Goal: Task Accomplishment & Management: Manage account settings

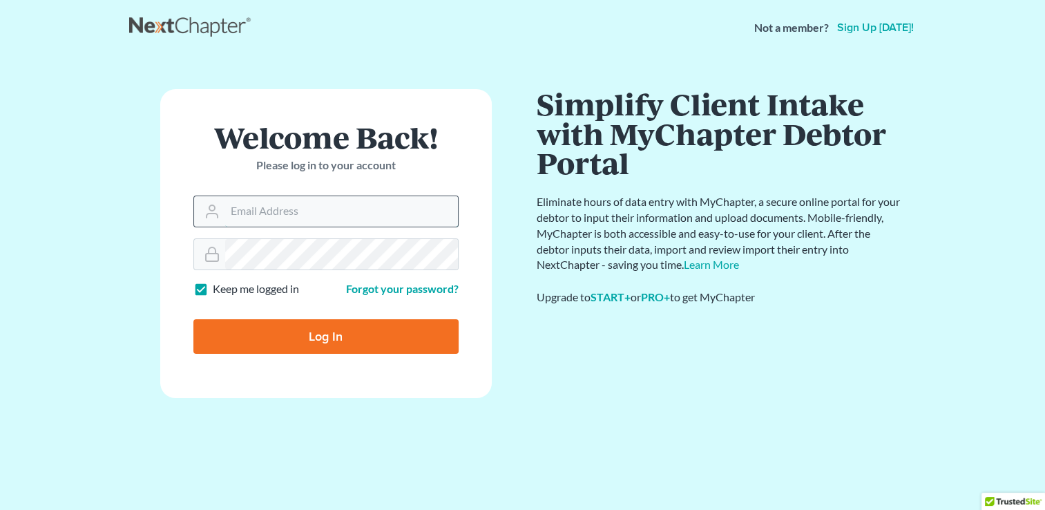
click at [280, 206] on input "Email Address" at bounding box center [341, 211] width 233 height 30
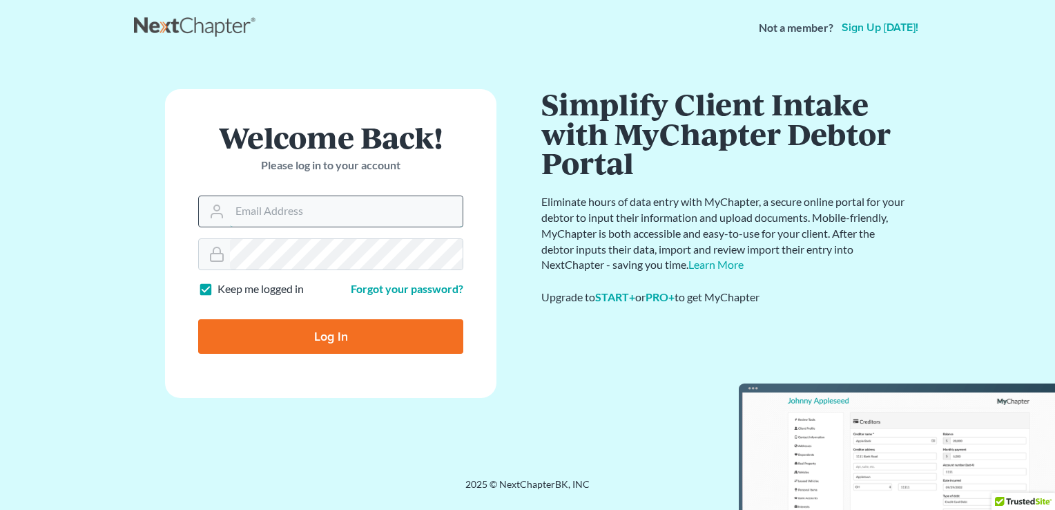
paste input "[EMAIL_ADDRESS][DOMAIN_NAME]"
type input "[EMAIL_ADDRESS][DOMAIN_NAME]"
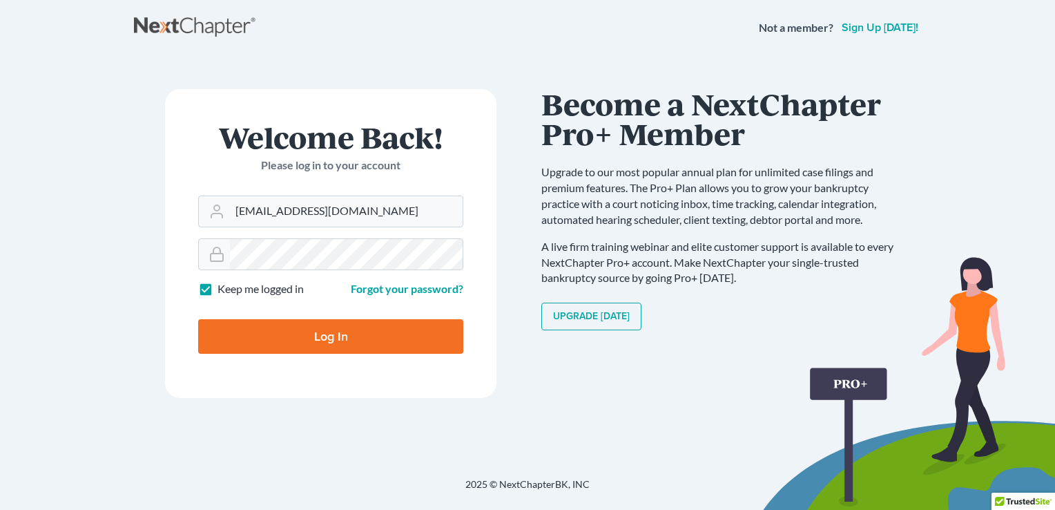
click at [312, 336] on input "Log In" at bounding box center [330, 336] width 265 height 35
type input "Thinking..."
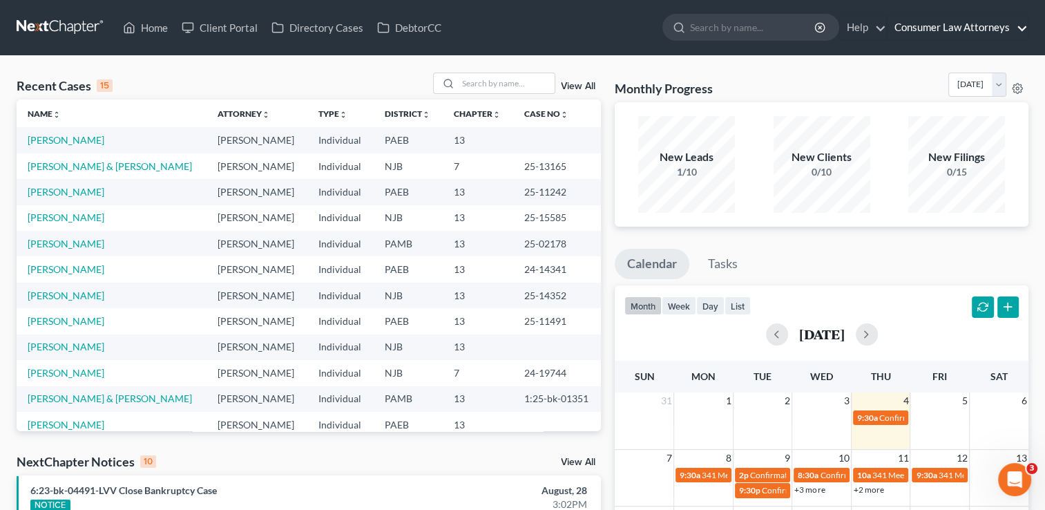
click at [1016, 29] on link "Consumer Law Attorneys" at bounding box center [957, 27] width 140 height 25
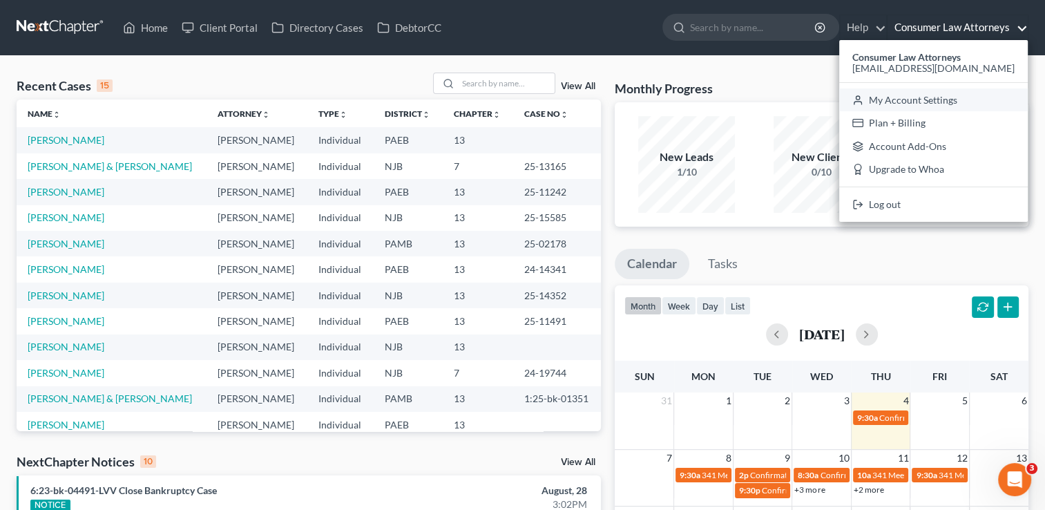
click at [962, 101] on link "My Account Settings" at bounding box center [933, 99] width 188 height 23
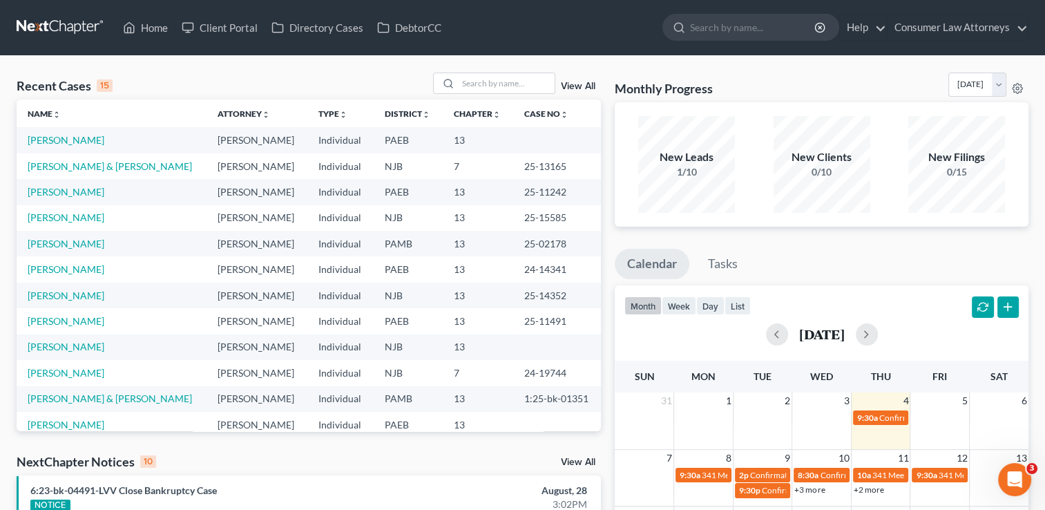
select select "24"
select select "9"
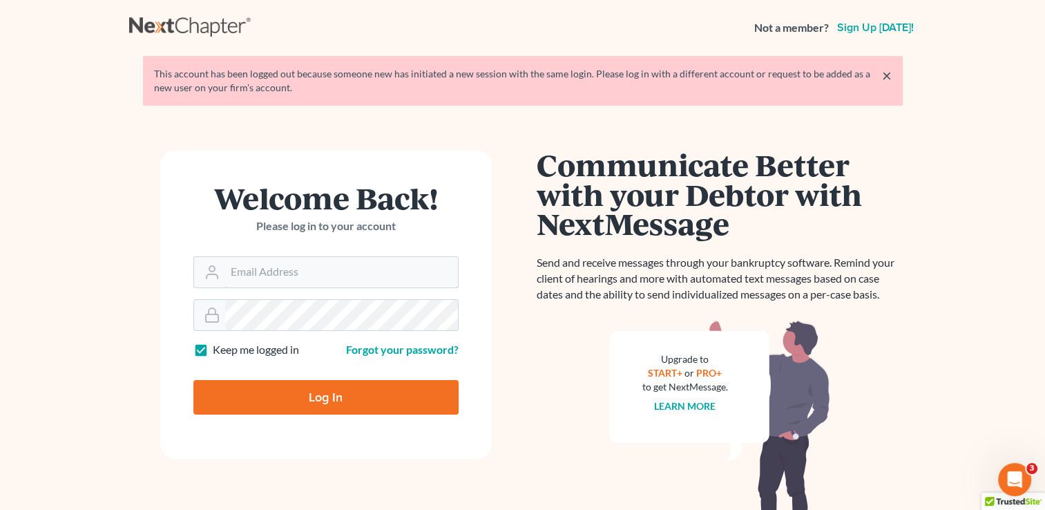
type input "[EMAIL_ADDRESS][DOMAIN_NAME]"
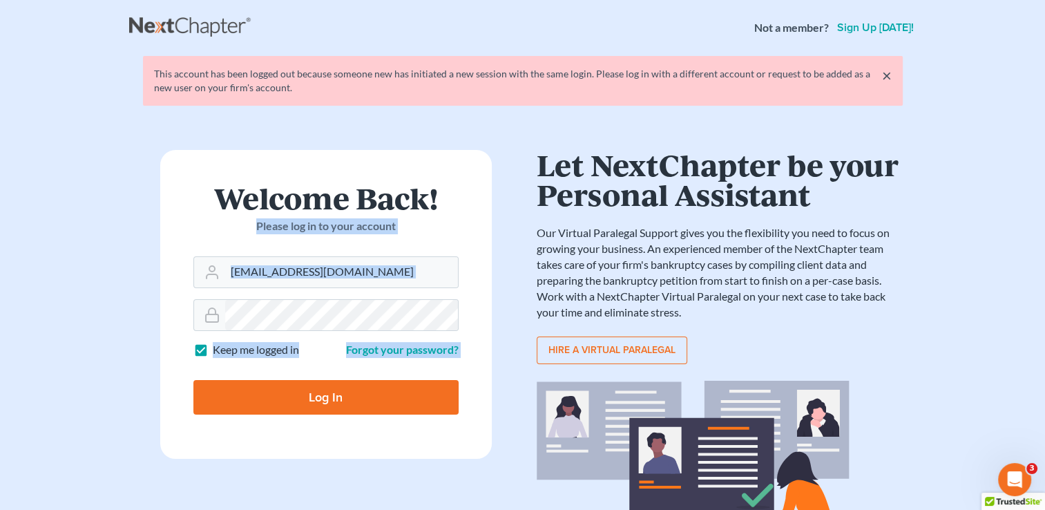
drag, startPoint x: 0, startPoint y: 0, endPoint x: 507, endPoint y: 150, distance: 529.1
click at [507, 150] on div "Welcome Back! Please log in to your account Email Address aginsburg@ginsburglaw…" at bounding box center [522, 359] width 787 height 485
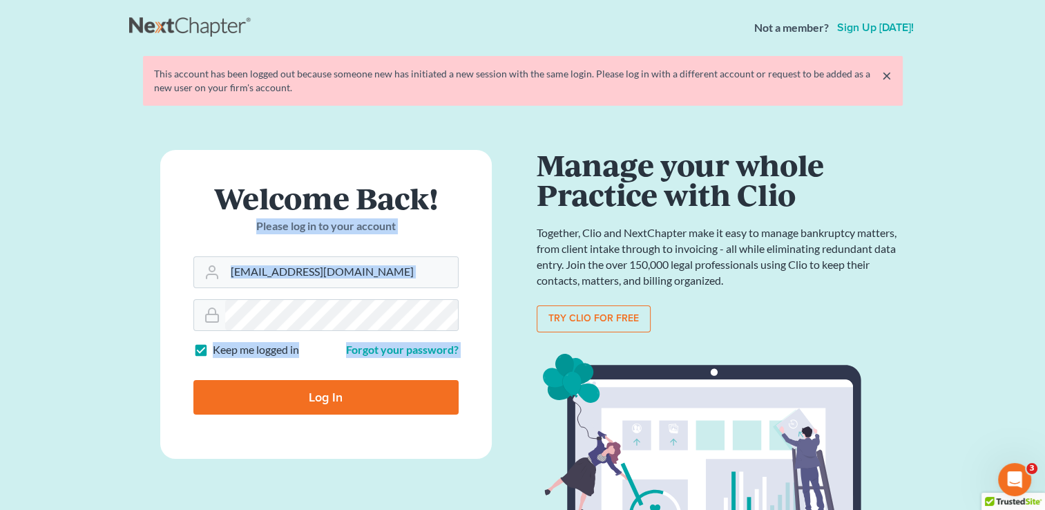
click at [346, 394] on input "Log In" at bounding box center [325, 397] width 265 height 35
type input "Thinking..."
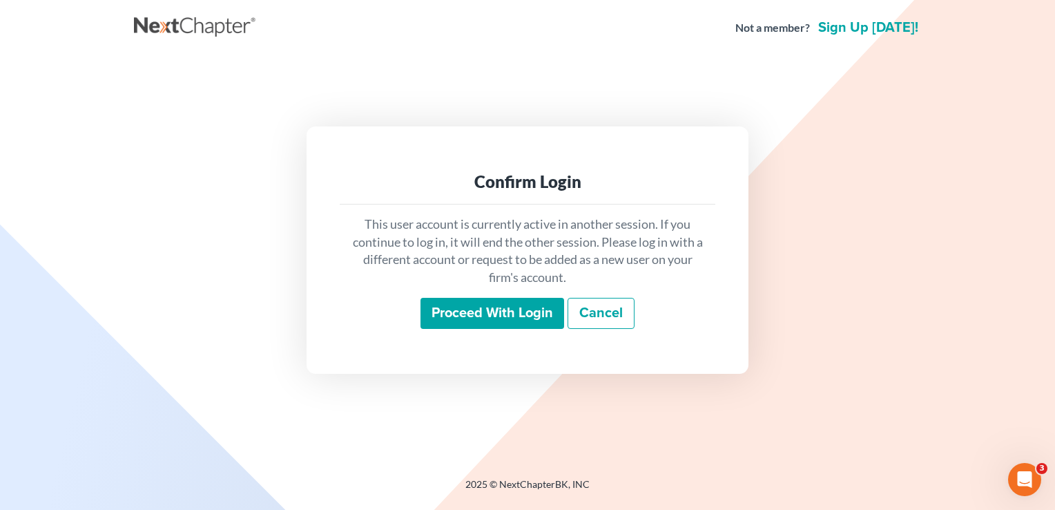
click at [523, 316] on input "Proceed with login" at bounding box center [492, 314] width 144 height 32
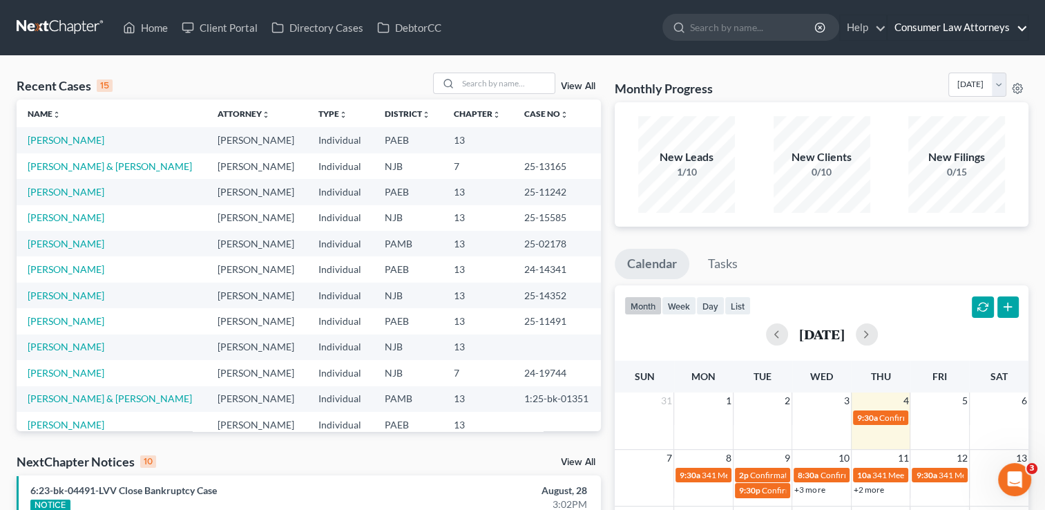
click at [1023, 28] on link "Consumer Law Attorneys" at bounding box center [957, 27] width 140 height 25
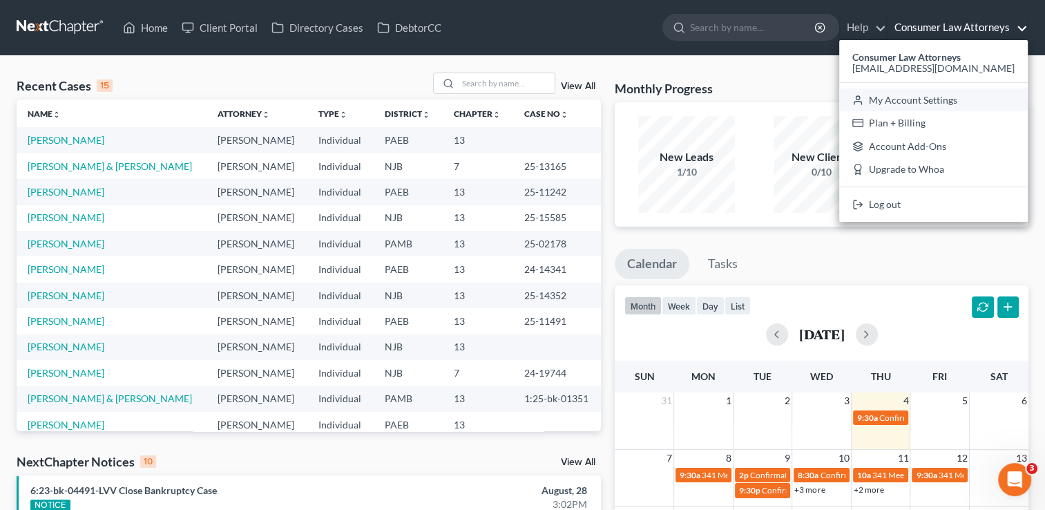
click at [961, 104] on link "My Account Settings" at bounding box center [933, 99] width 188 height 23
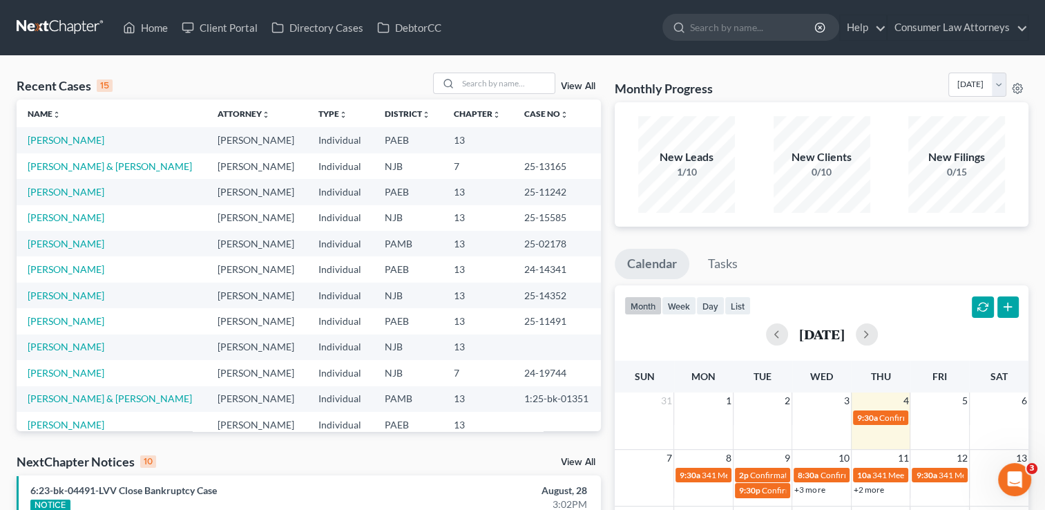
select select "24"
select select "9"
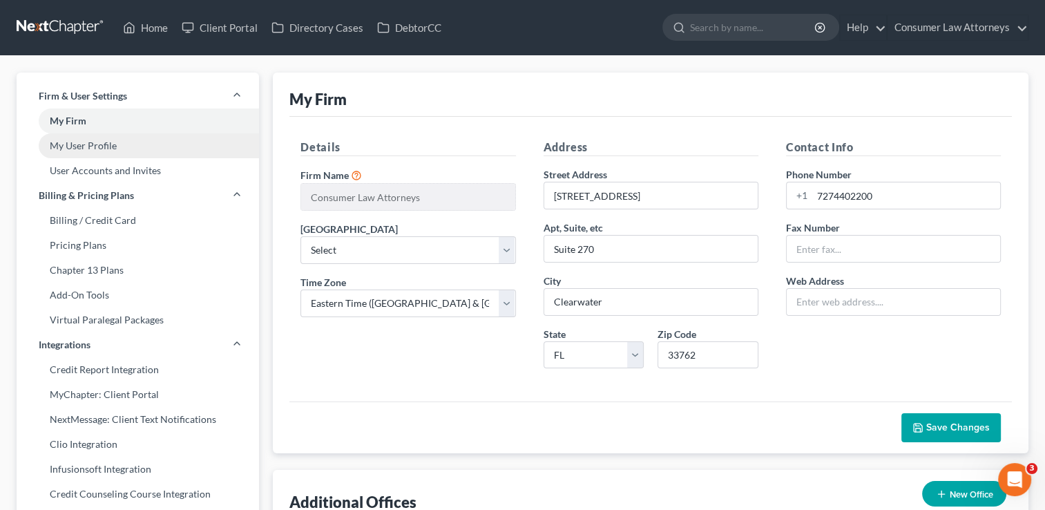
click at [104, 143] on link "My User Profile" at bounding box center [138, 145] width 242 height 25
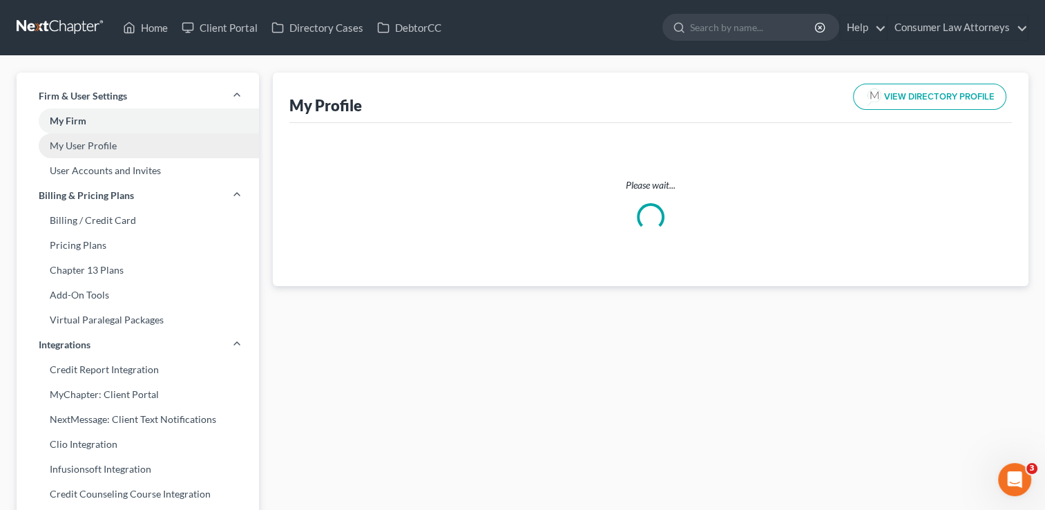
select select "45"
select select "80"
select select "attorney"
select select "1"
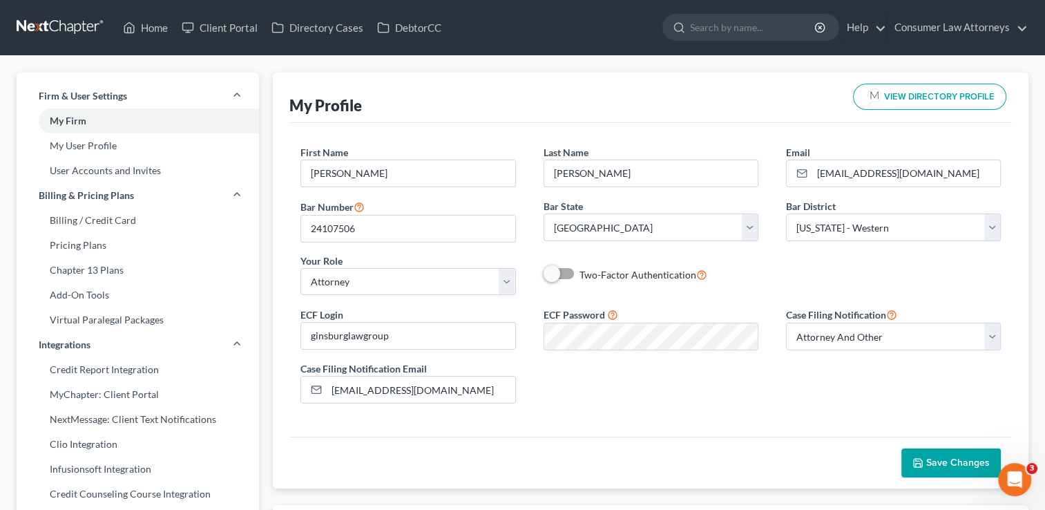
click at [963, 453] on button "Save Changes" at bounding box center [950, 462] width 99 height 29
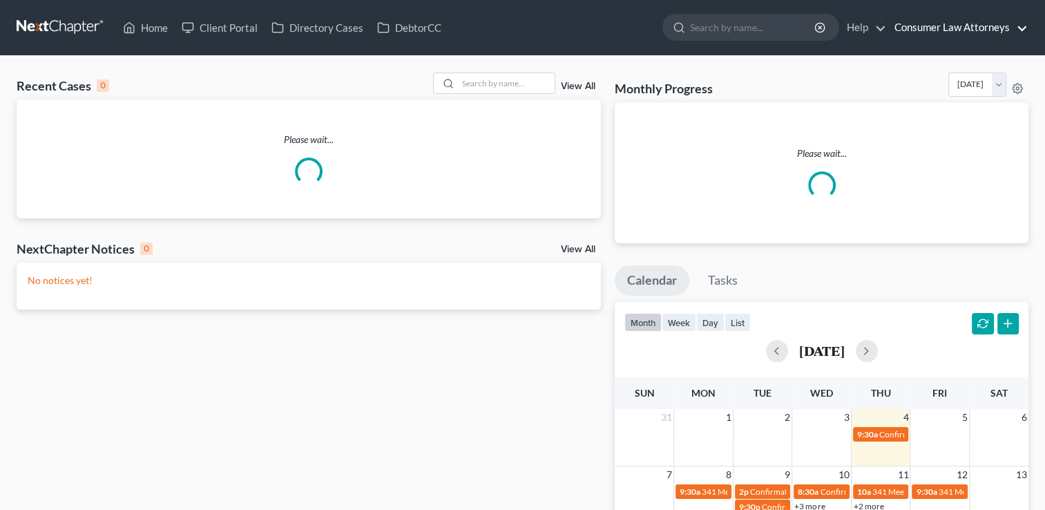
click at [950, 32] on link "Consumer Law Attorneys" at bounding box center [957, 27] width 140 height 25
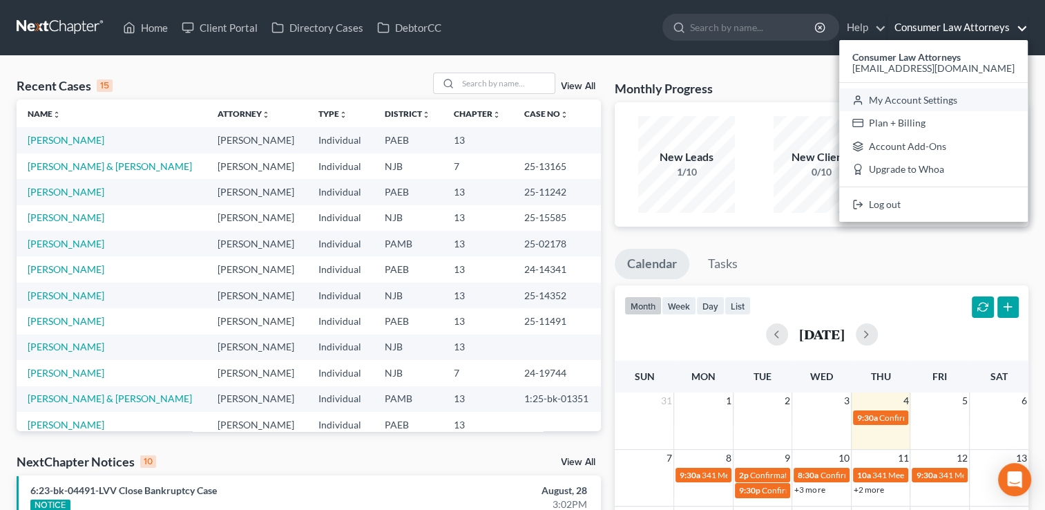
click at [914, 97] on link "My Account Settings" at bounding box center [933, 99] width 188 height 23
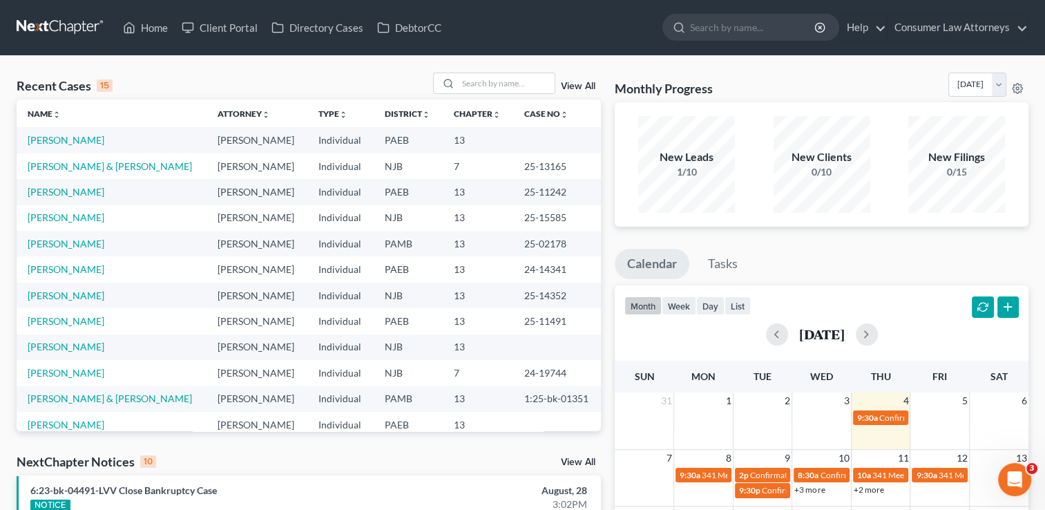
select select "24"
select select "9"
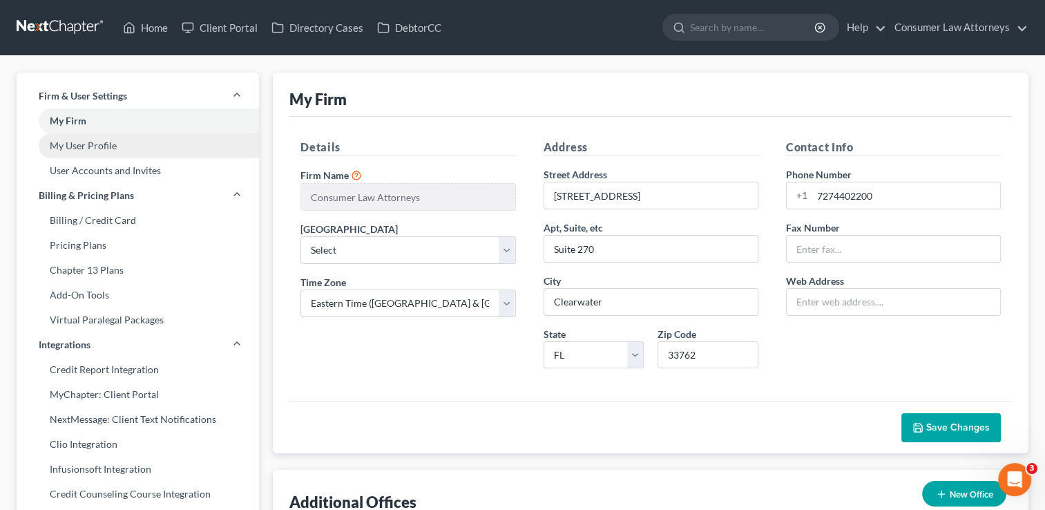
click at [91, 142] on link "My User Profile" at bounding box center [138, 145] width 242 height 25
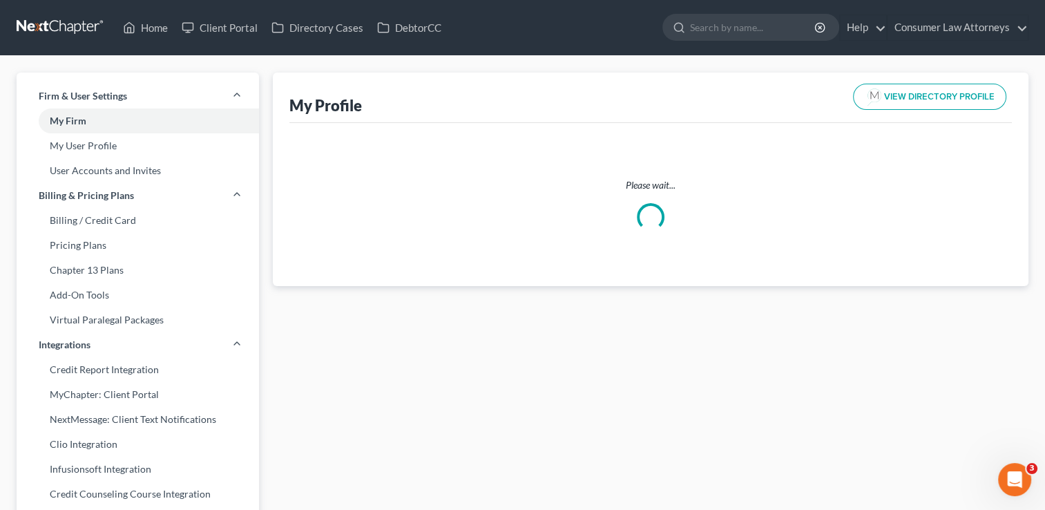
select select "45"
select select "80"
select select "attorney"
select select "1"
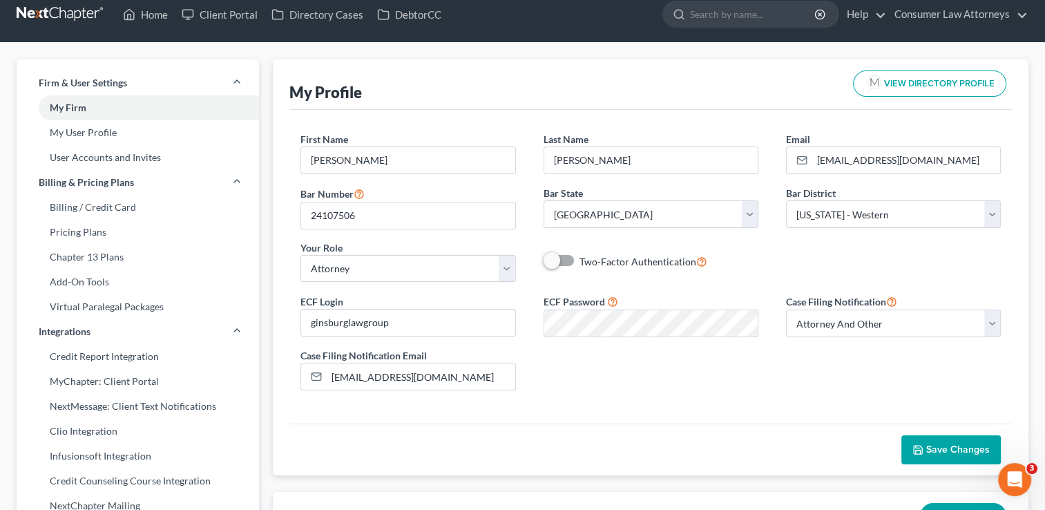
click at [949, 443] on span "Save Changes" at bounding box center [958, 449] width 64 height 12
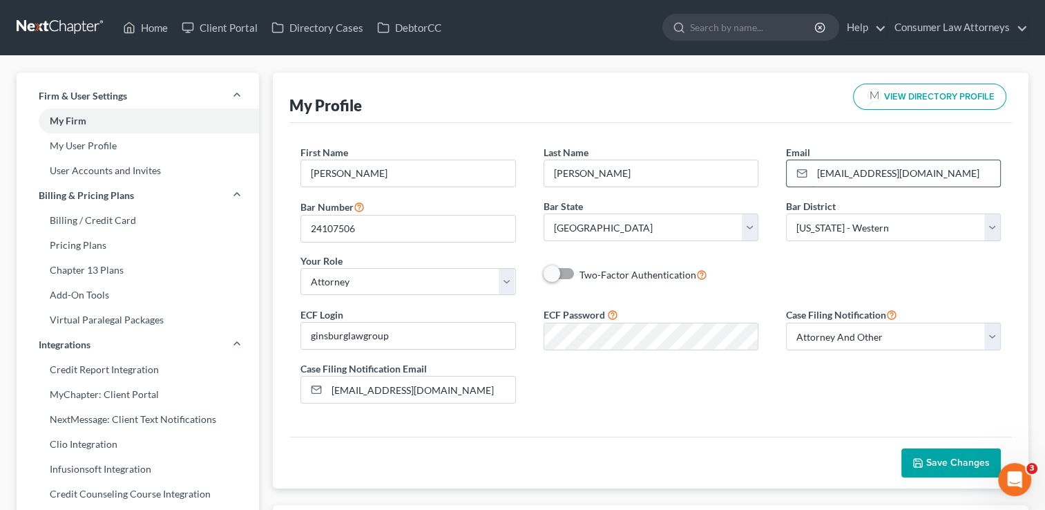
click at [965, 173] on input "[EMAIL_ADDRESS][DOMAIN_NAME]" at bounding box center [906, 173] width 188 height 26
type input "a"
type input "[EMAIL_ADDRESS][DOMAIN_NAME]"
click at [936, 465] on span "Save Changes" at bounding box center [958, 462] width 64 height 12
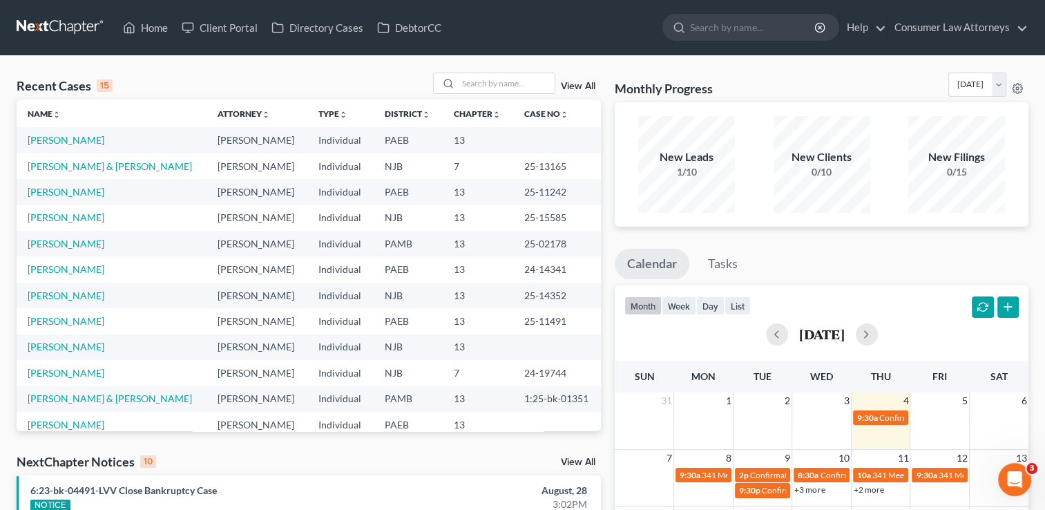
click at [452, 241] on td "13" at bounding box center [478, 244] width 70 height 26
click at [947, 30] on link "Consumer Law Attorneys" at bounding box center [957, 27] width 140 height 25
click at [1020, 29] on link "Consumer Law Attorneys" at bounding box center [957, 27] width 140 height 25
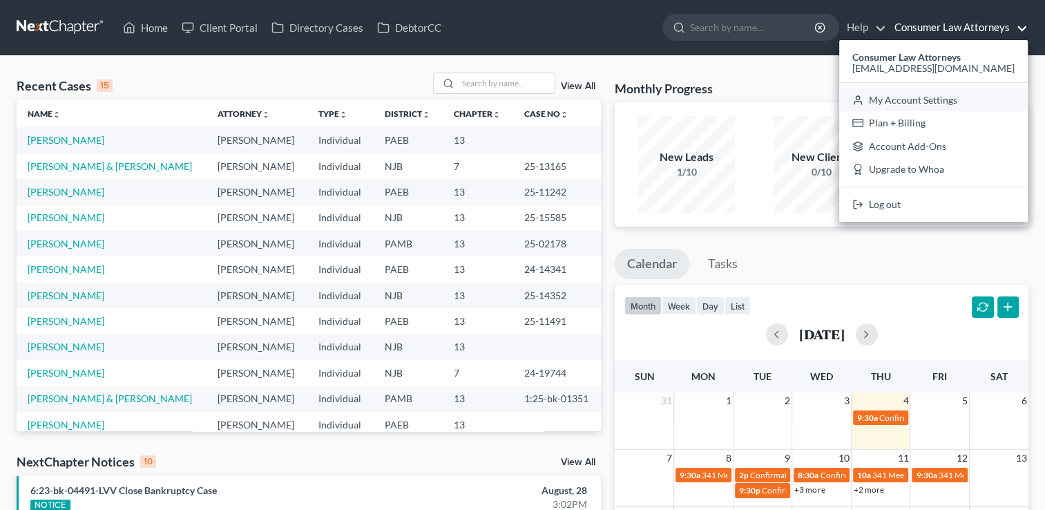
click at [967, 95] on link "My Account Settings" at bounding box center [933, 99] width 188 height 23
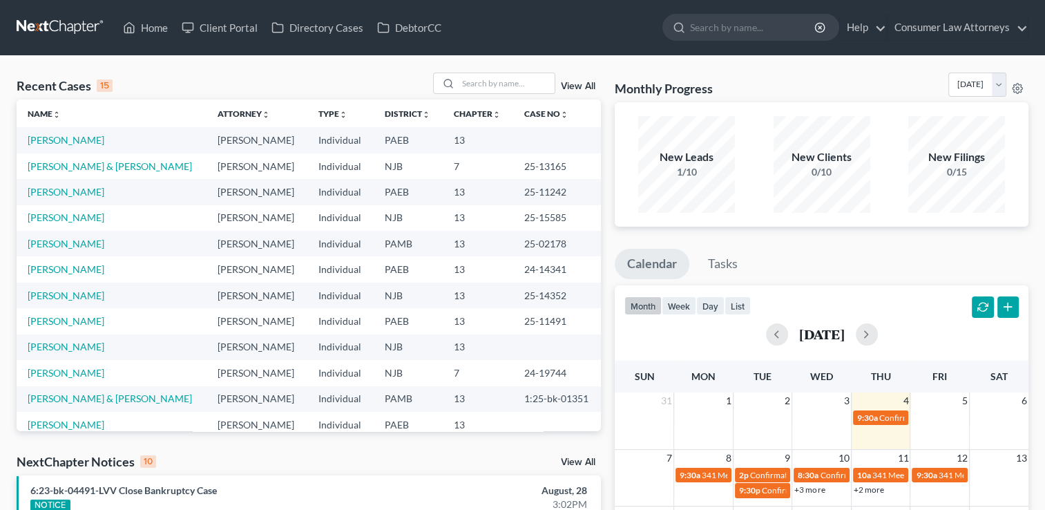
select select "24"
select select "9"
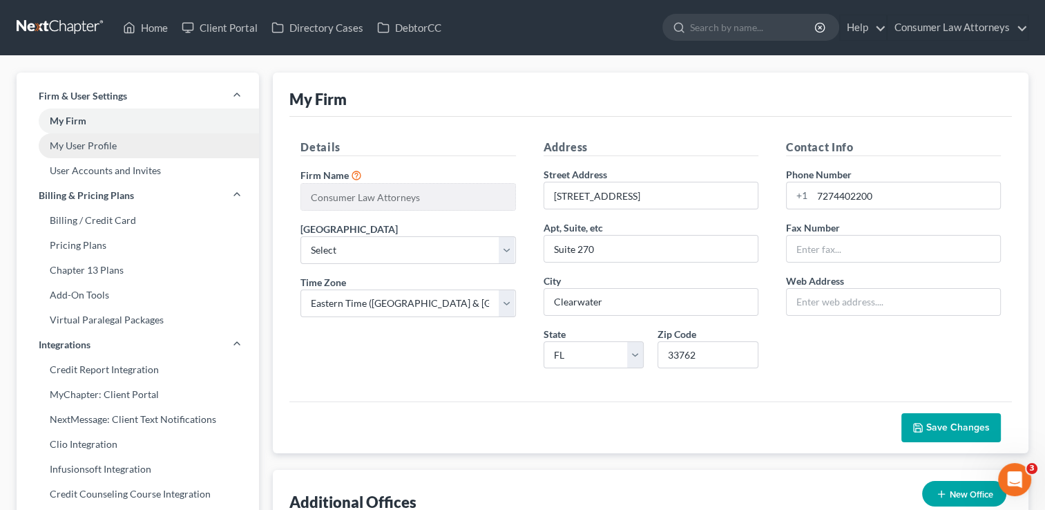
click at [100, 148] on link "My User Profile" at bounding box center [138, 145] width 242 height 25
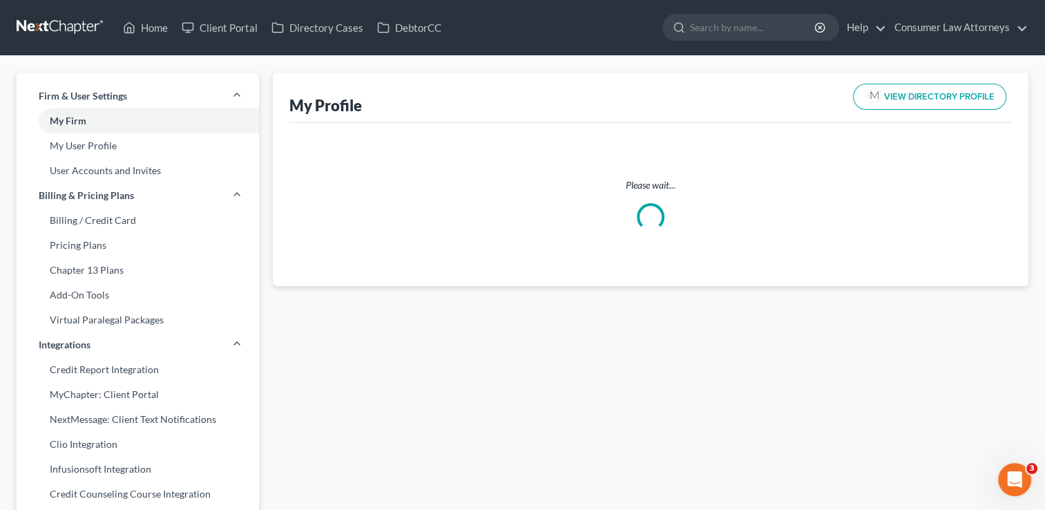
select select "45"
select select "80"
select select "attorney"
select select "1"
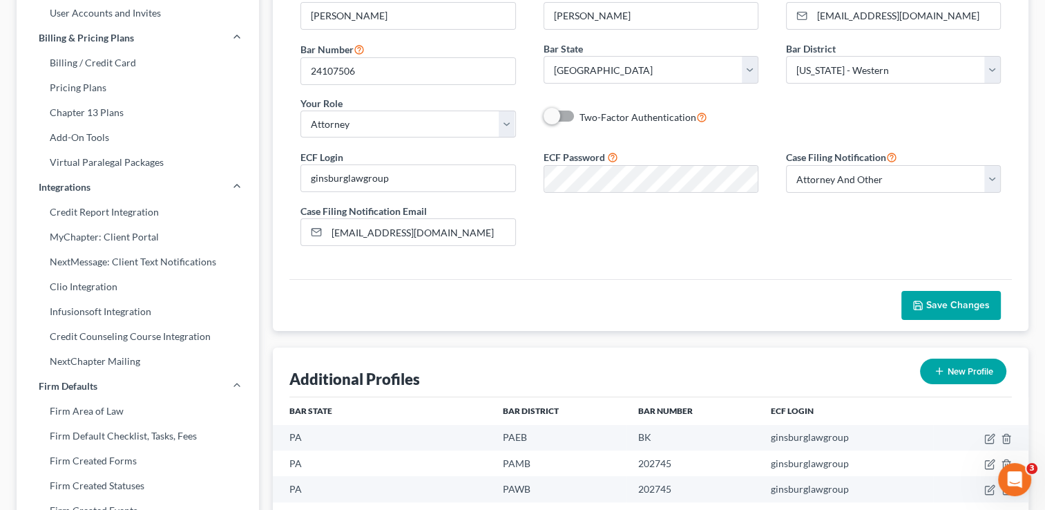
scroll to position [318, 0]
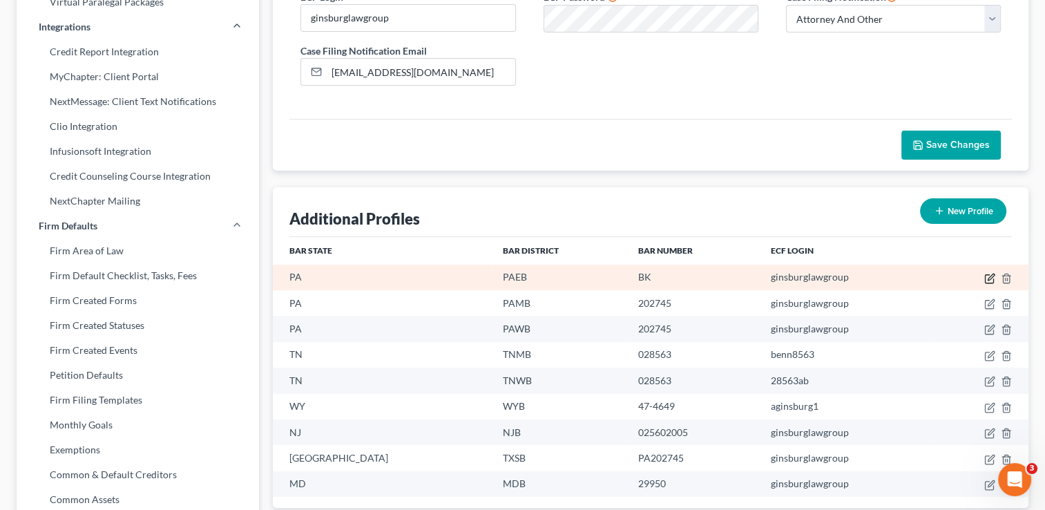
click at [990, 275] on icon "button" at bounding box center [989, 278] width 11 height 11
select select "39"
select select "67"
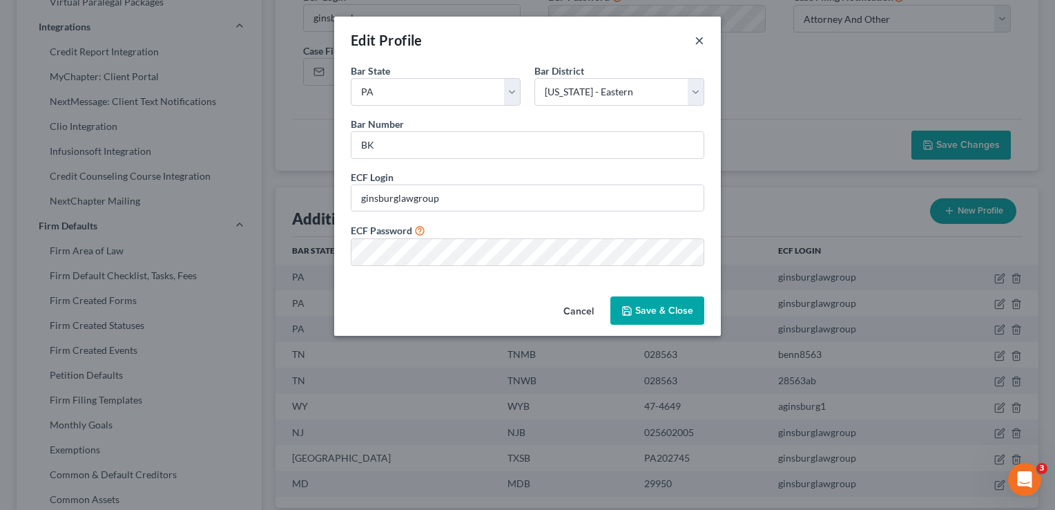
click at [701, 39] on button "×" at bounding box center [700, 40] width 10 height 17
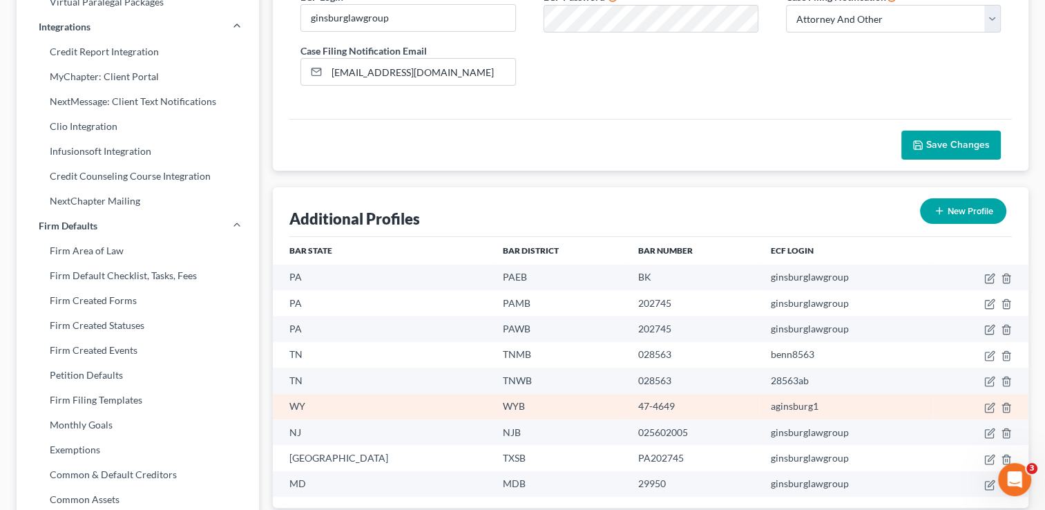
click at [684, 398] on td "47-4649" at bounding box center [692, 407] width 133 height 26
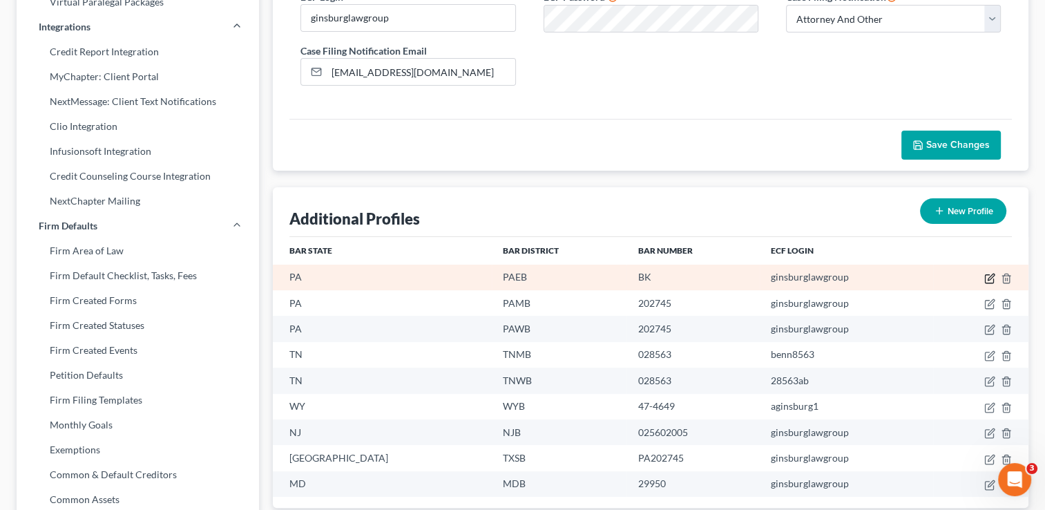
click at [991, 277] on icon "button" at bounding box center [989, 278] width 11 height 11
select select "39"
select select "67"
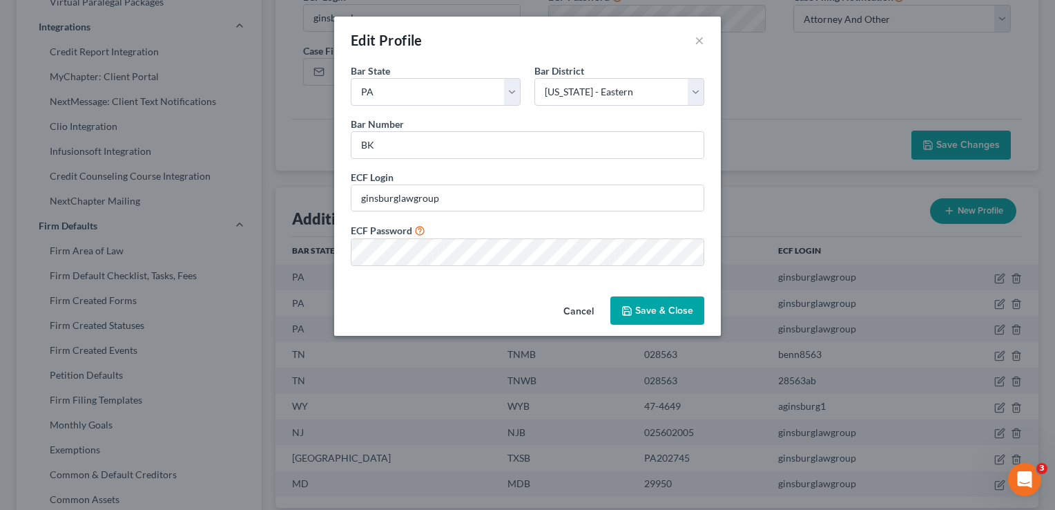
click at [657, 312] on button "Save & Close" at bounding box center [657, 310] width 94 height 29
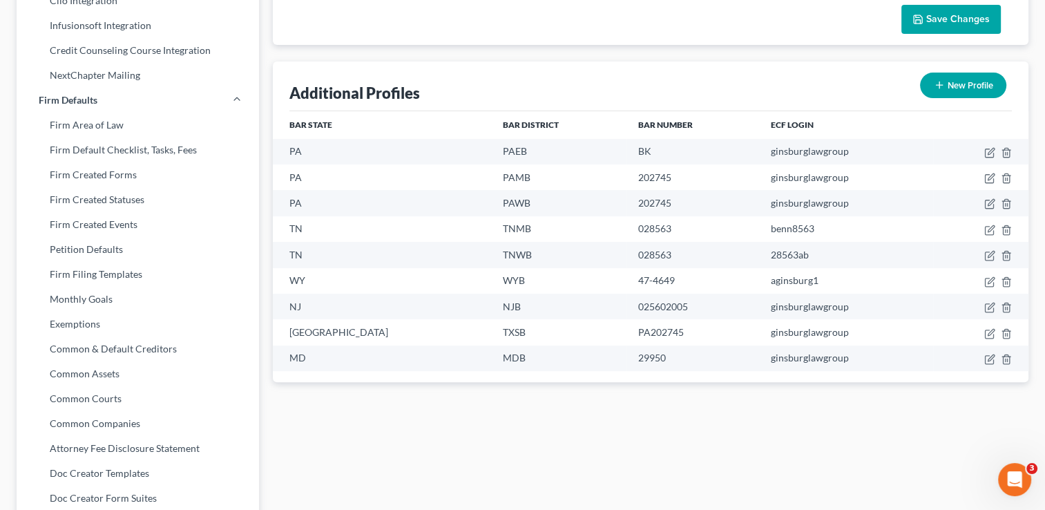
scroll to position [0, 0]
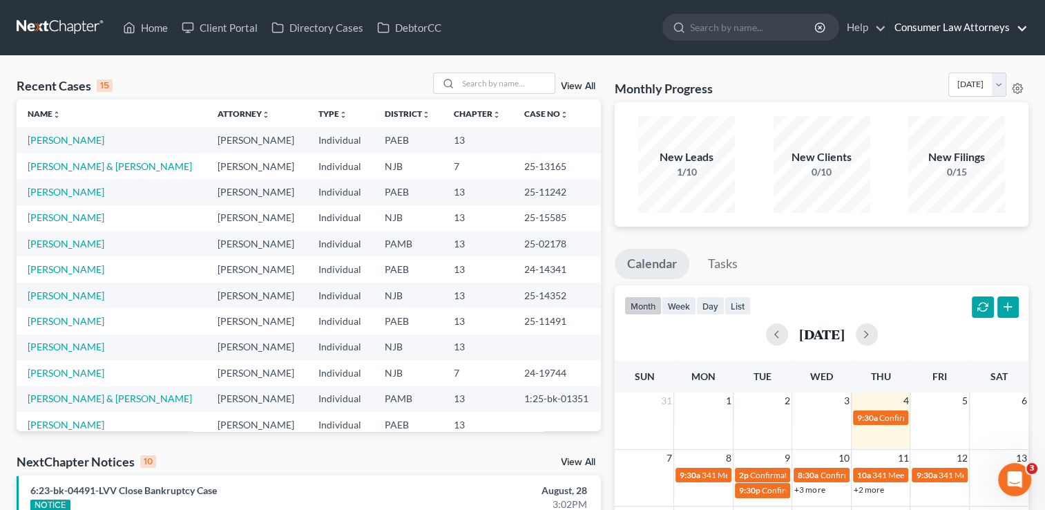
click at [982, 32] on link "Consumer Law Attorneys" at bounding box center [957, 27] width 140 height 25
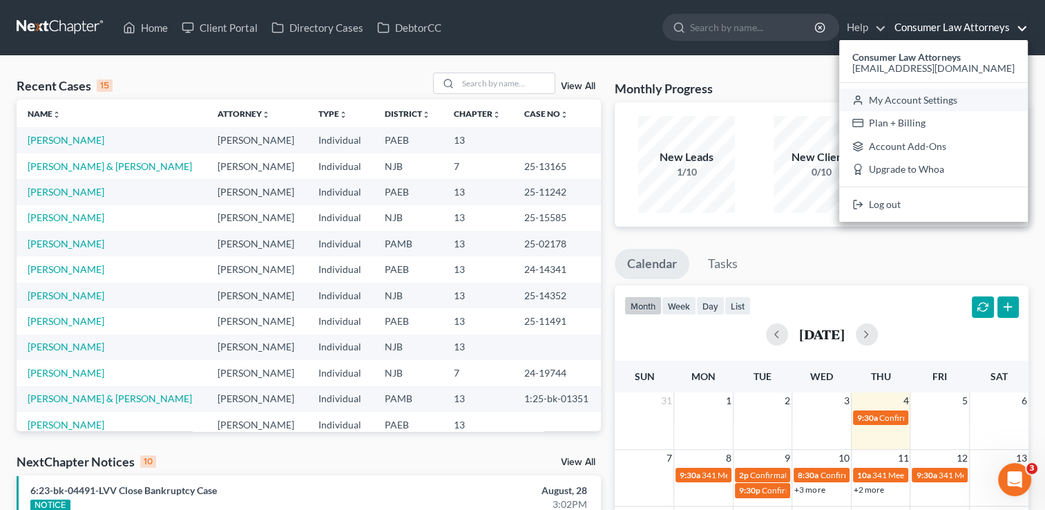
click at [962, 103] on link "My Account Settings" at bounding box center [933, 99] width 188 height 23
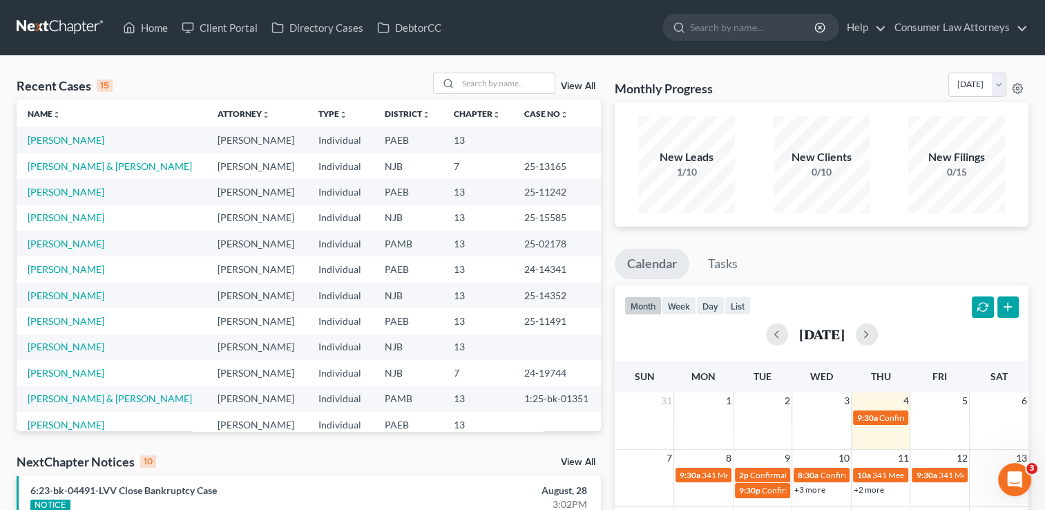
select select "24"
select select "9"
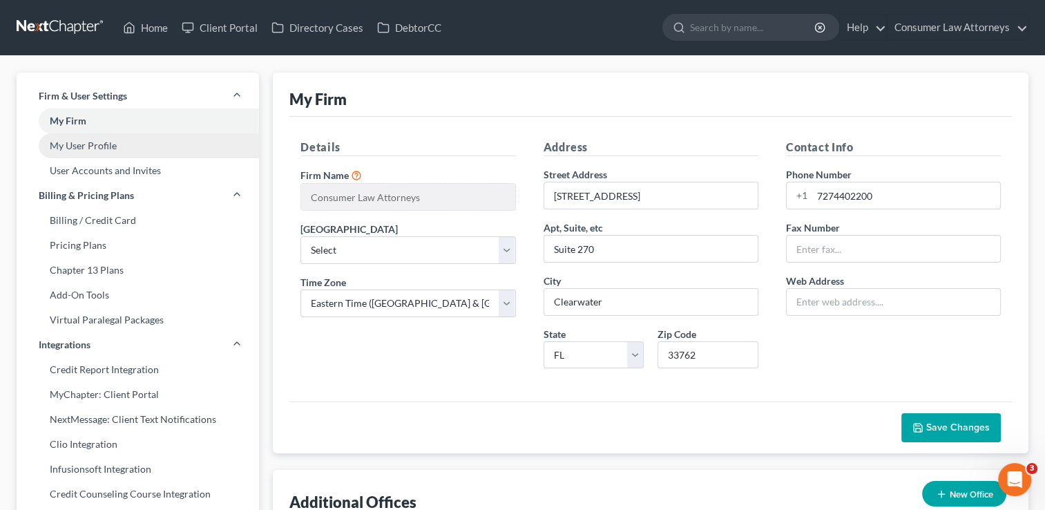
click at [95, 148] on link "My User Profile" at bounding box center [138, 145] width 242 height 25
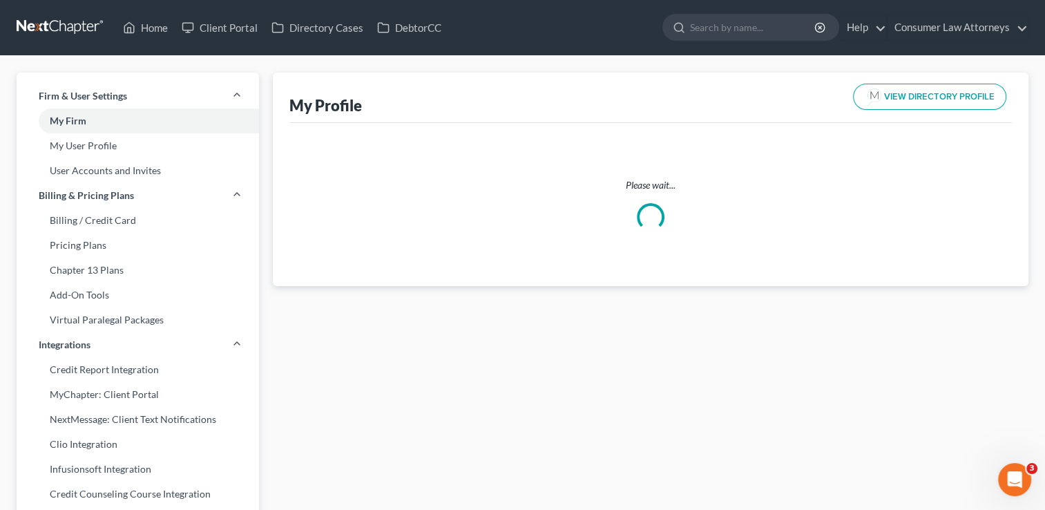
select select "45"
select select "80"
select select "attorney"
select select "1"
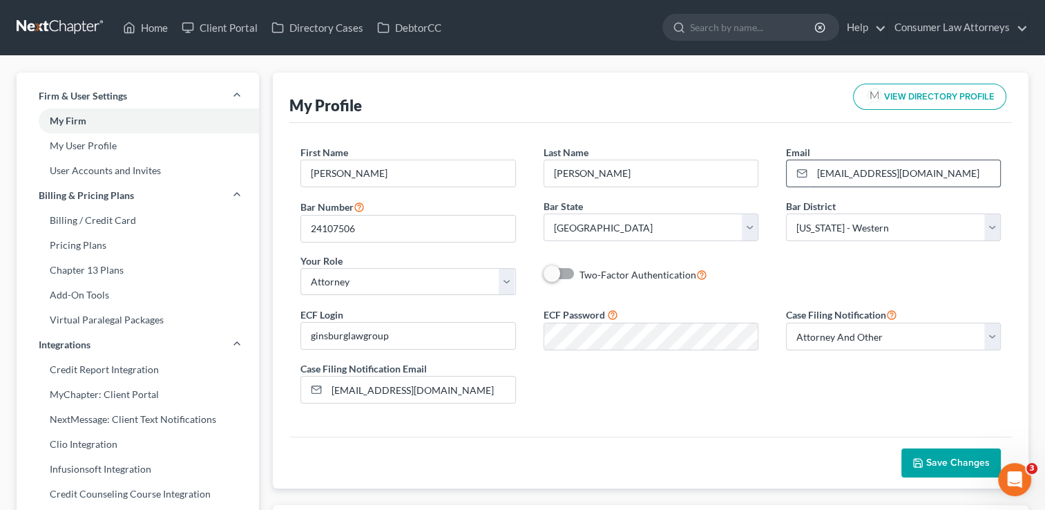
click at [954, 171] on input "[EMAIL_ADDRESS][DOMAIN_NAME]" at bounding box center [906, 173] width 188 height 26
click at [846, 170] on input "[EMAIL_ADDRESS][DOMAIN_NAME]" at bounding box center [906, 173] width 188 height 26
click at [979, 176] on input "[EMAIL_ADDRESS][DOMAIN_NAME]" at bounding box center [906, 173] width 188 height 26
type input "[EMAIL_ADDRESS][DOMAIN_NAME]"
click at [1008, 148] on div "Email * [EMAIL_ADDRESS][DOMAIN_NAME]" at bounding box center [893, 166] width 242 height 42
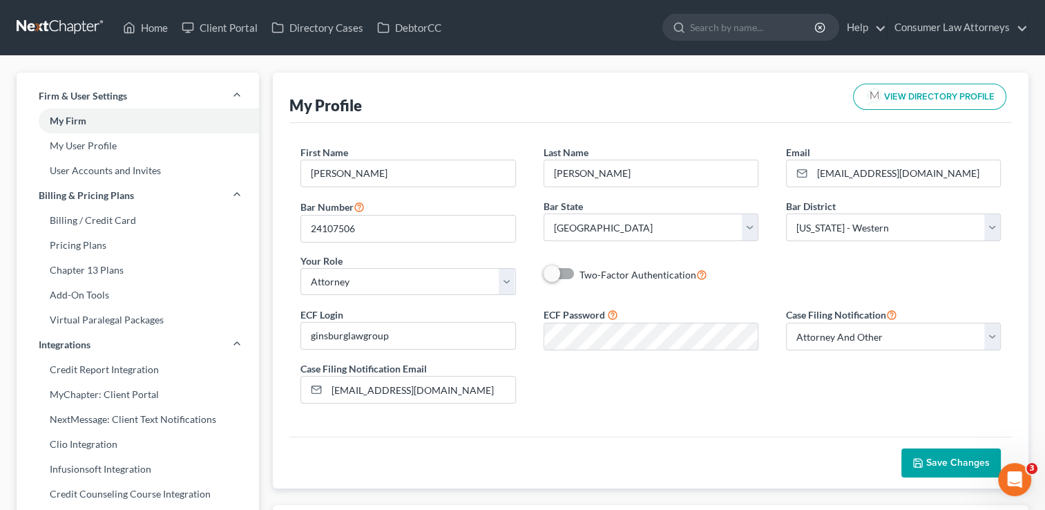
click at [931, 458] on span "Save Changes" at bounding box center [958, 462] width 64 height 12
click at [991, 344] on select "Select Attorney Only Attorney And Other Other Only" at bounding box center [893, 336] width 215 height 28
